Goal: Task Accomplishment & Management: Manage account settings

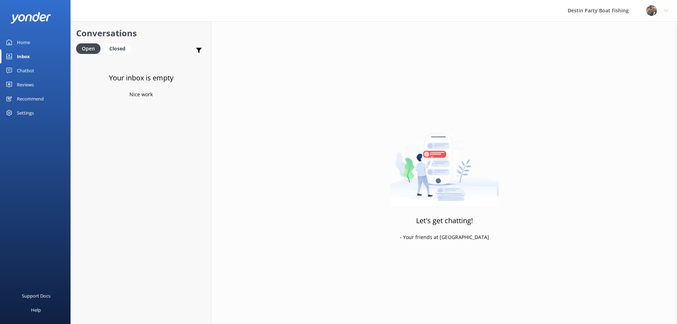
click at [22, 88] on div "Reviews" at bounding box center [25, 85] width 17 height 14
